Goal: Task Accomplishment & Management: Manage account settings

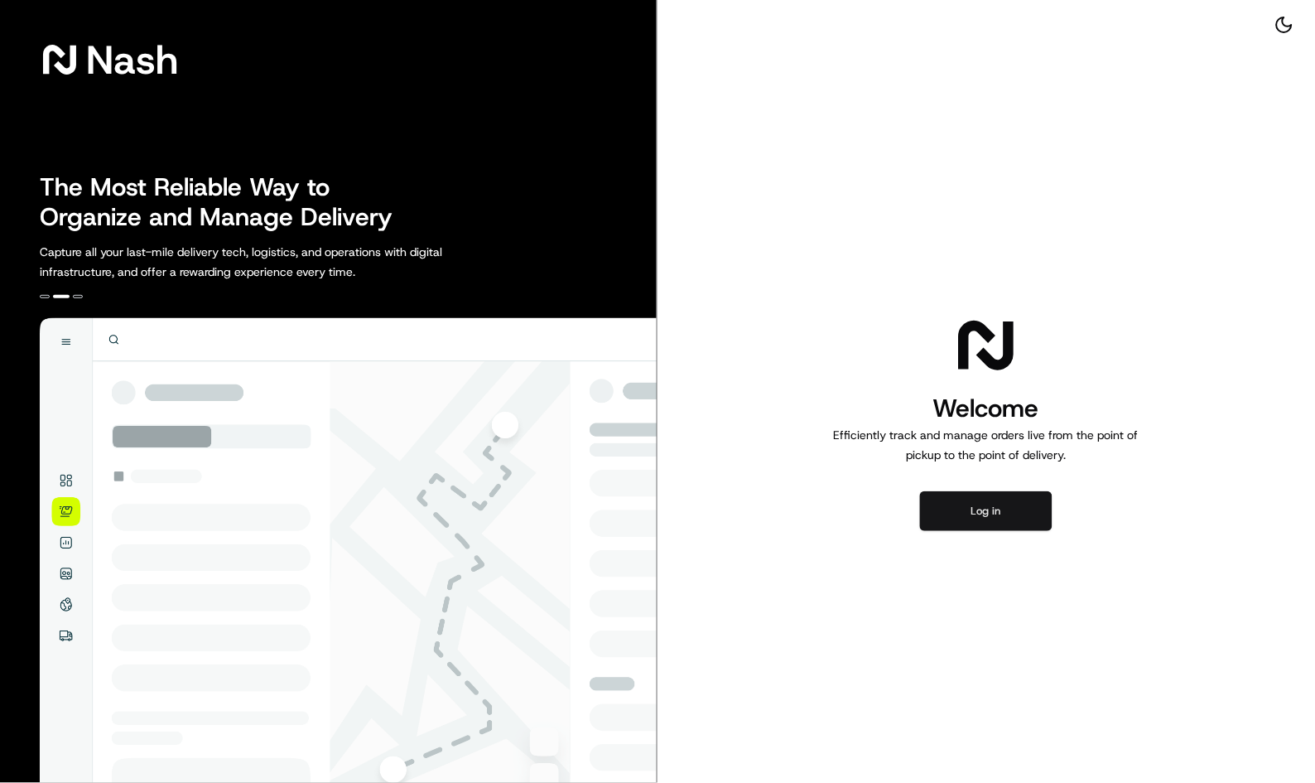
click at [1000, 514] on button "Log in" at bounding box center [986, 511] width 133 height 40
